Goal: Task Accomplishment & Management: Complete application form

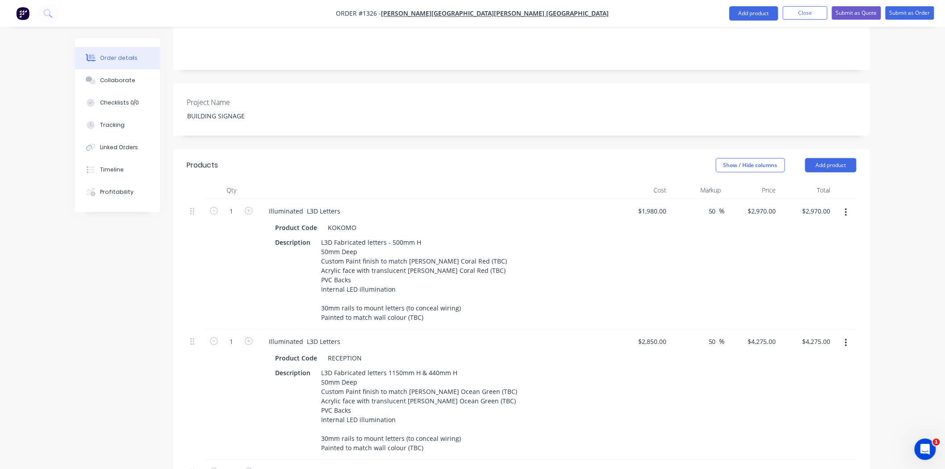
scroll to position [198, 0]
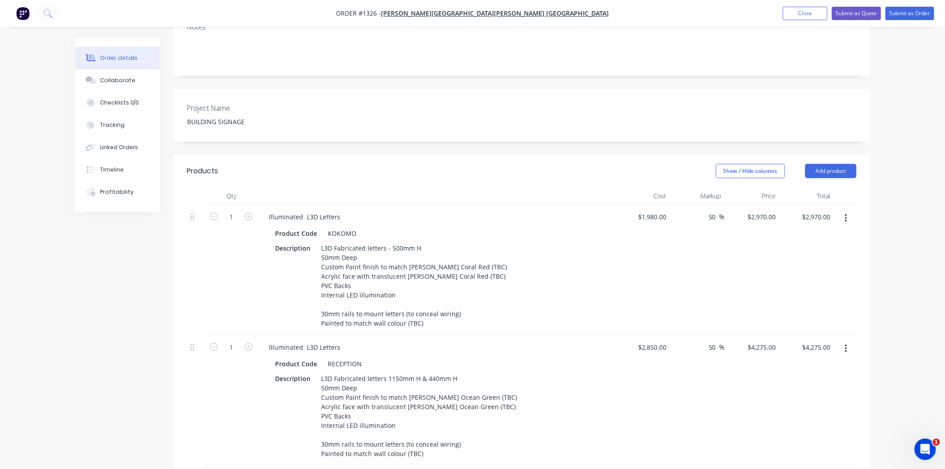
drag, startPoint x: 68, startPoint y: 269, endPoint x: 56, endPoint y: 269, distance: 12.5
click at [67, 269] on div "Order details Collaborate Checklists 0/0 Tracking Linked Orders Timeline Profit…" at bounding box center [472, 391] width 813 height 1103
click at [792, 16] on button "Close" at bounding box center [805, 13] width 45 height 13
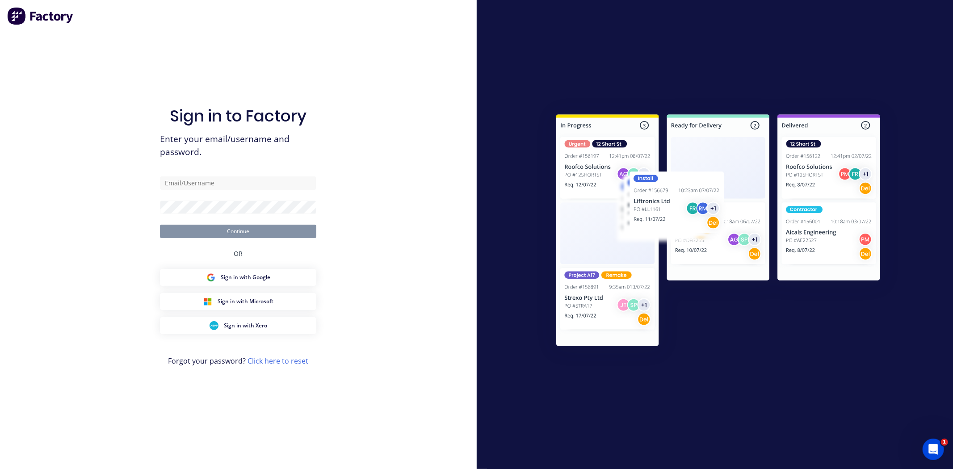
type input "[EMAIL_ADDRESS][DOMAIN_NAME]"
click at [217, 235] on button "Continue" at bounding box center [238, 231] width 156 height 13
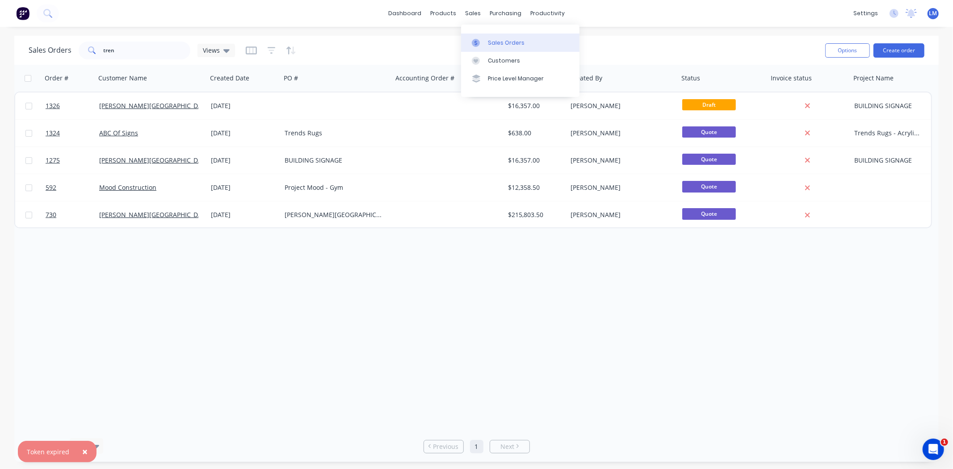
click at [500, 44] on div "Sales Orders" at bounding box center [506, 43] width 37 height 8
drag, startPoint x: 96, startPoint y: 54, endPoint x: 58, endPoint y: 54, distance: 37.5
click at [58, 54] on div "Sales Orders tren Views" at bounding box center [132, 51] width 206 height 18
drag, startPoint x: 411, startPoint y: 408, endPoint x: 551, endPoint y: 258, distance: 205.8
click at [411, 407] on div "Order # Customer Name Created Date PO # Accounting Order # Total ($) Created By…" at bounding box center [476, 248] width 924 height 366
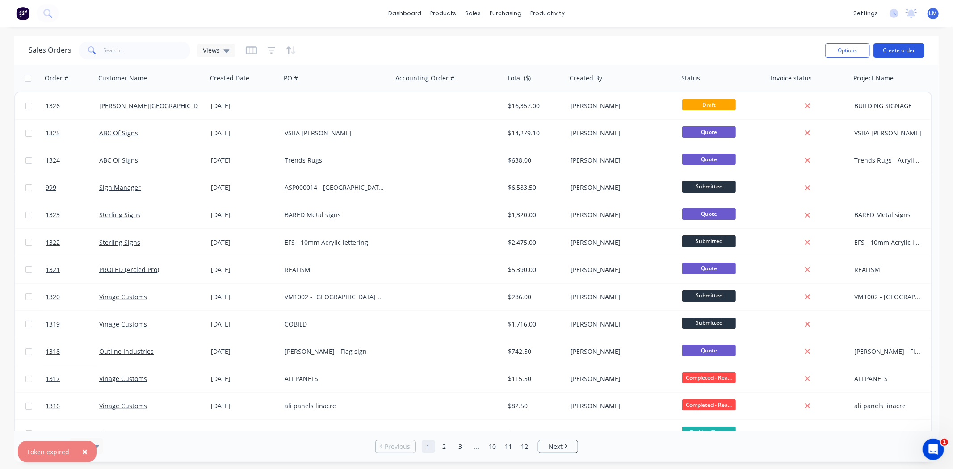
click at [888, 50] on button "Create order" at bounding box center [898, 50] width 51 height 14
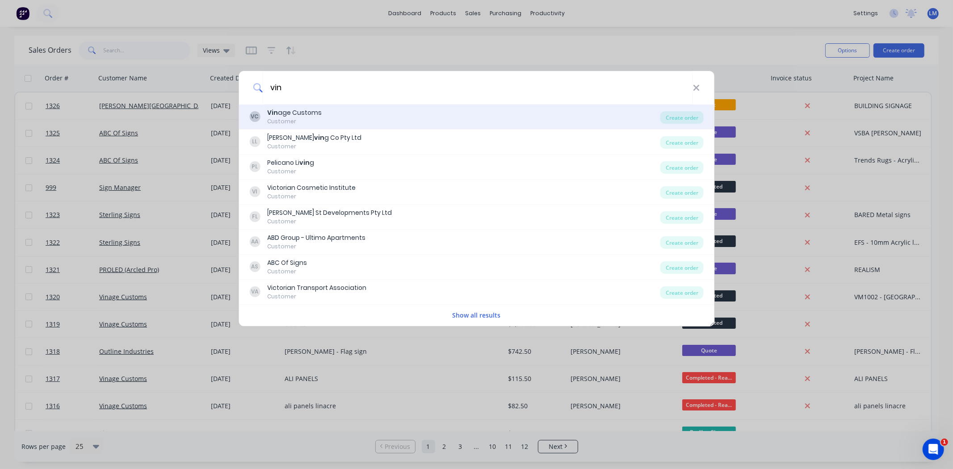
type input "vin"
click at [336, 109] on div "VC Vin age Customs Customer" at bounding box center [454, 116] width 411 height 17
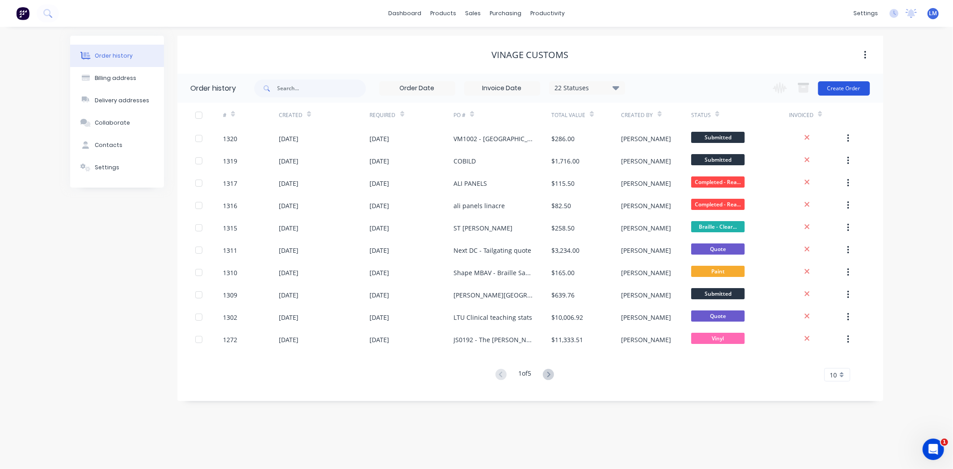
click at [840, 88] on button "Create Order" at bounding box center [844, 88] width 52 height 14
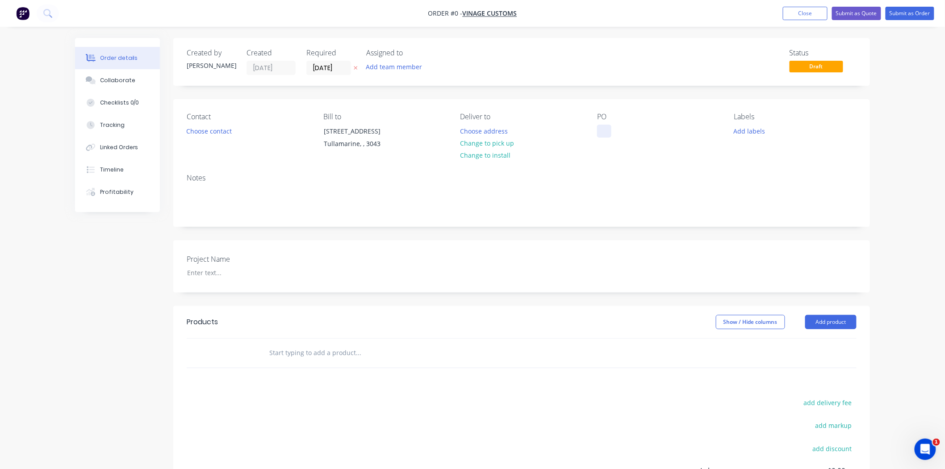
click at [609, 128] on div at bounding box center [604, 131] width 14 height 13
paste div
click at [225, 136] on div "Order details Collaborate Checklists 0/0 Tracking Linked Orders Timeline Profit…" at bounding box center [472, 317] width 813 height 558
click at [225, 133] on button "Choose contact" at bounding box center [209, 131] width 55 height 12
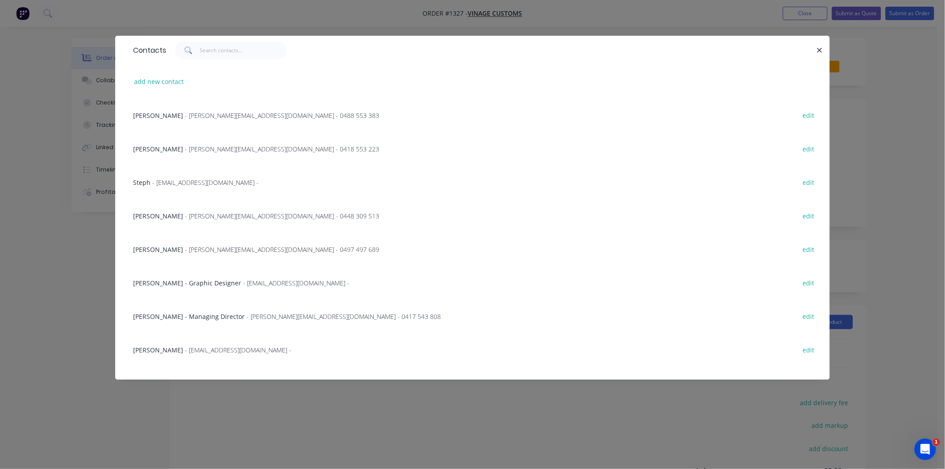
click at [216, 115] on span "- [PERSON_NAME][EMAIL_ADDRESS][DOMAIN_NAME] - 0488 553 383" at bounding box center [282, 115] width 194 height 8
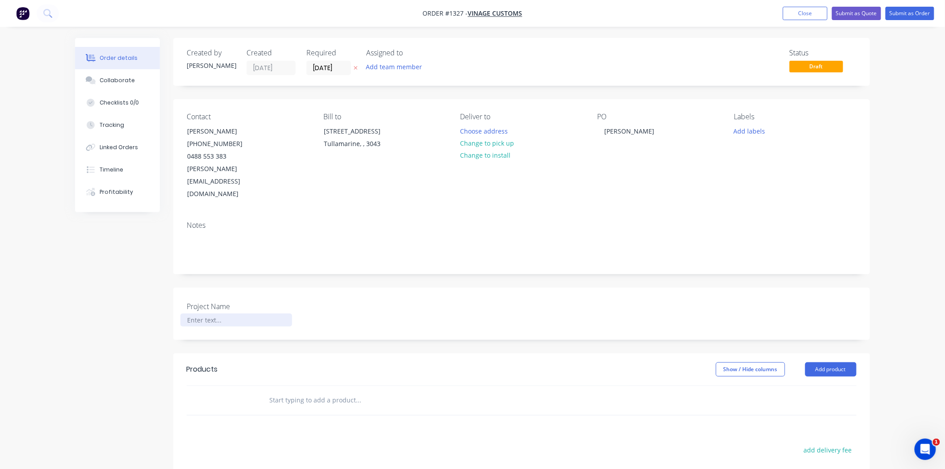
click at [228, 314] on div at bounding box center [237, 320] width 112 height 13
paste div
click at [294, 391] on input "text" at bounding box center [358, 400] width 179 height 18
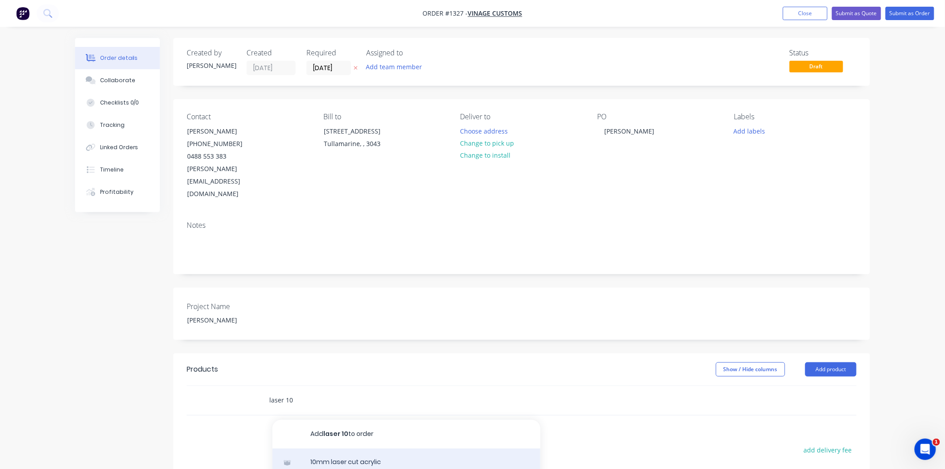
type input "laser 10"
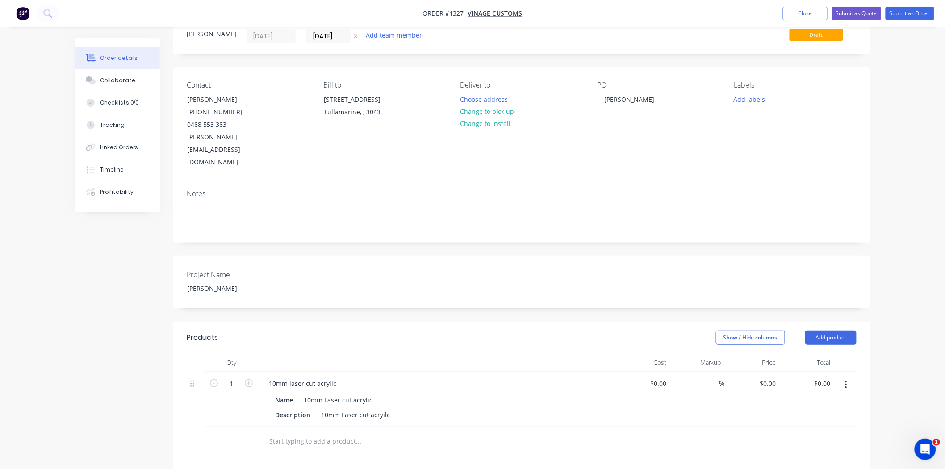
scroll to position [50, 0]
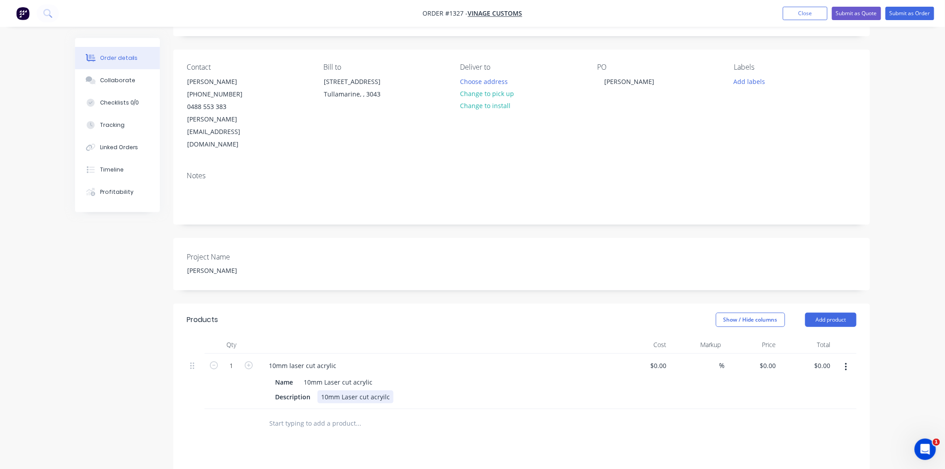
click at [395, 391] on div "Description 10mm Laser cut acryilc" at bounding box center [435, 397] width 327 height 13
click at [772, 359] on input "0" at bounding box center [770, 365] width 21 height 13
type input "$150.00"
click at [507, 428] on div at bounding box center [419, 442] width 322 height 29
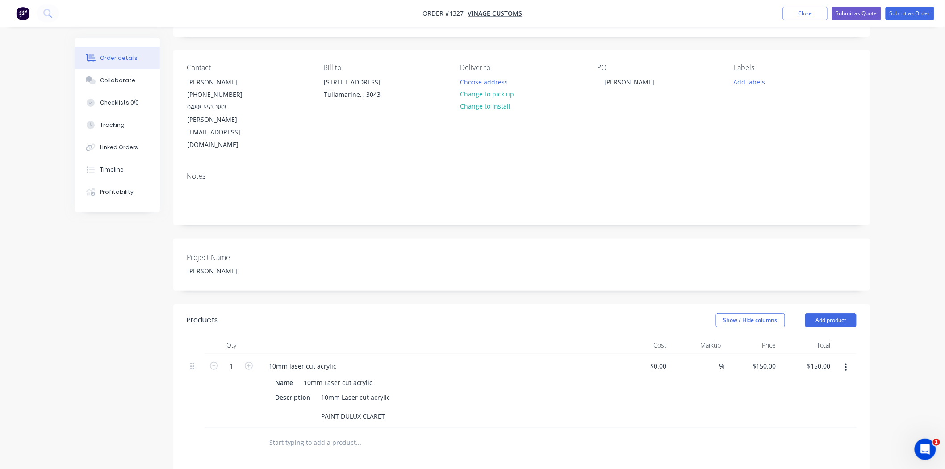
scroll to position [0, 0]
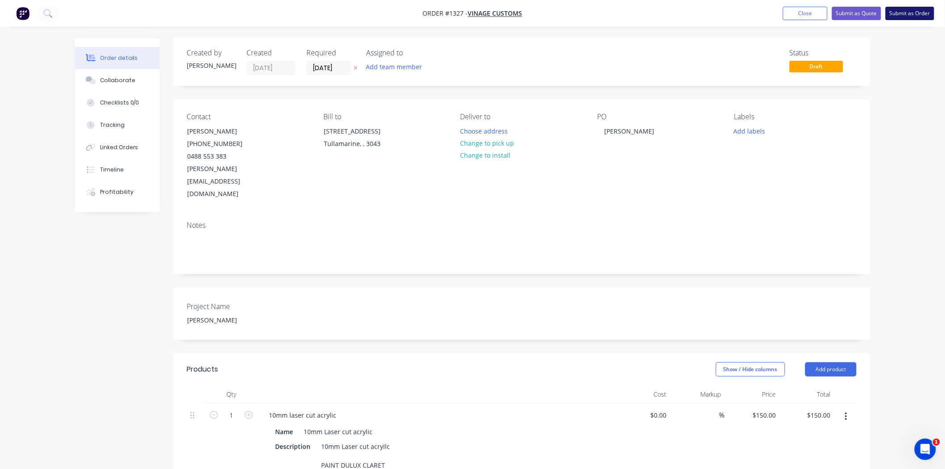
click at [916, 16] on button "Submit as Order" at bounding box center [910, 13] width 49 height 13
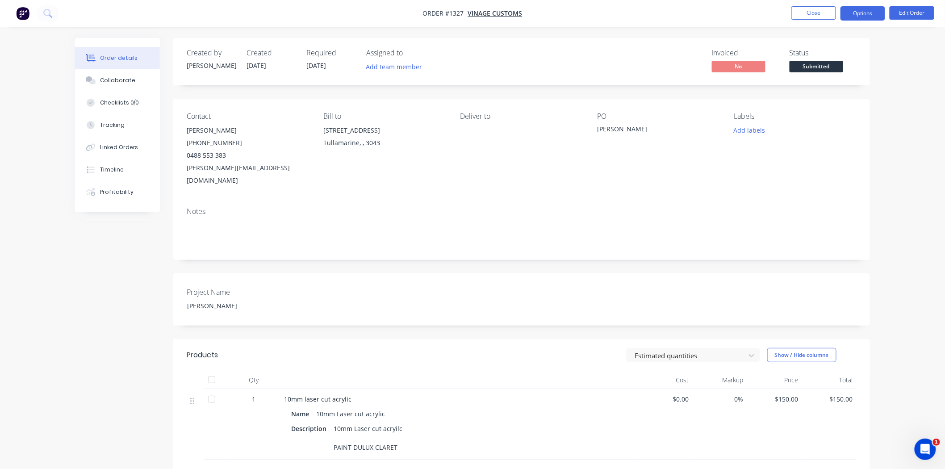
click at [857, 17] on button "Options" at bounding box center [863, 13] width 45 height 14
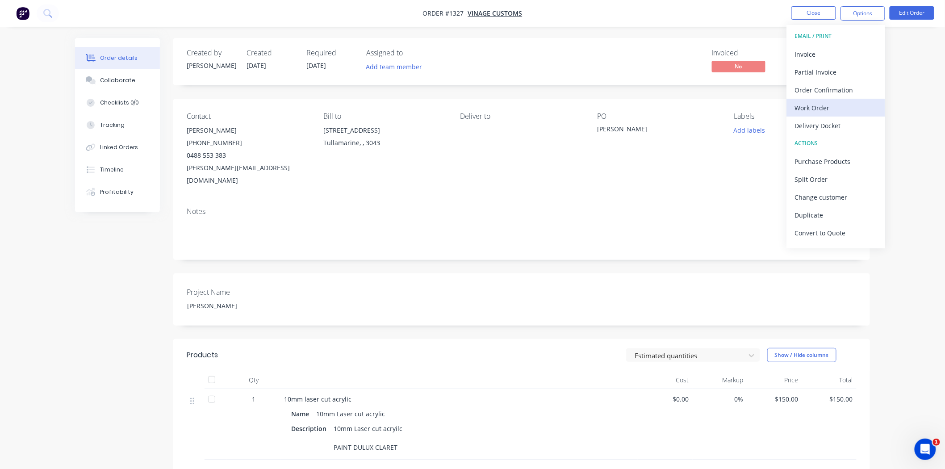
click at [823, 106] on div "Work Order" at bounding box center [836, 107] width 82 height 13
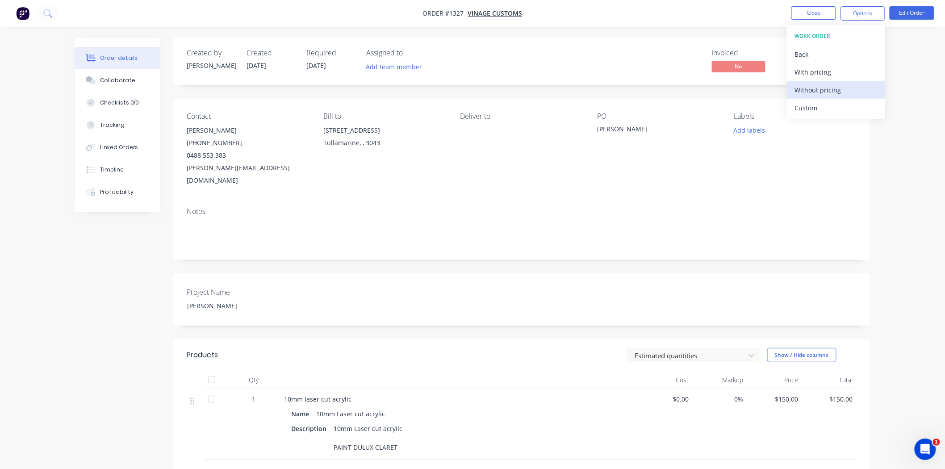
click at [823, 90] on div "Without pricing" at bounding box center [836, 90] width 82 height 13
